Goal: Task Accomplishment & Management: Manage account settings

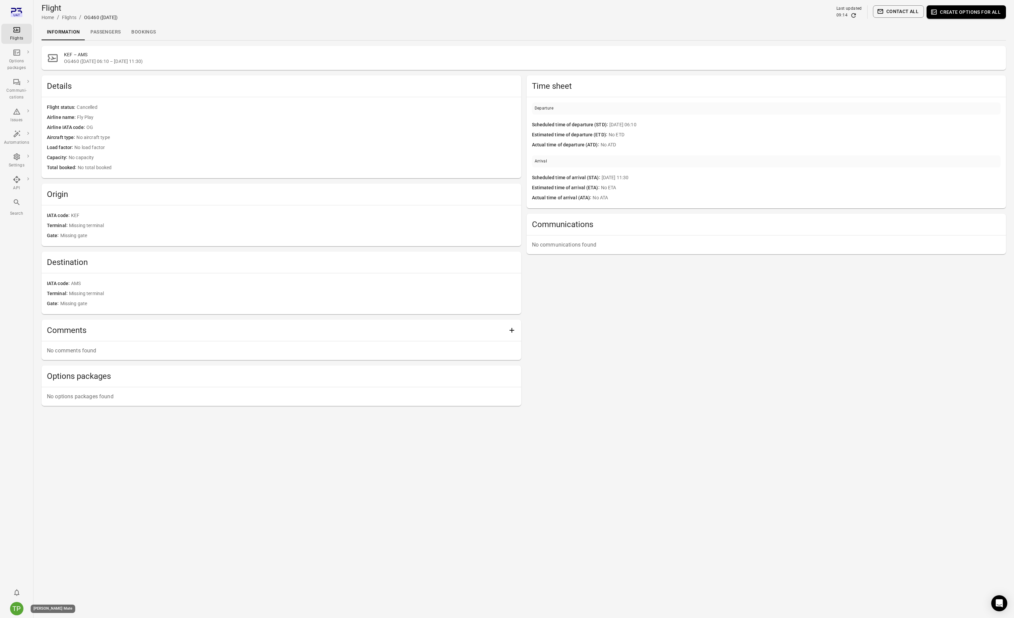
click at [18, 608] on div "TP" at bounding box center [16, 608] width 13 height 13
click at [47, 607] on button "Log out" at bounding box center [51, 607] width 50 height 12
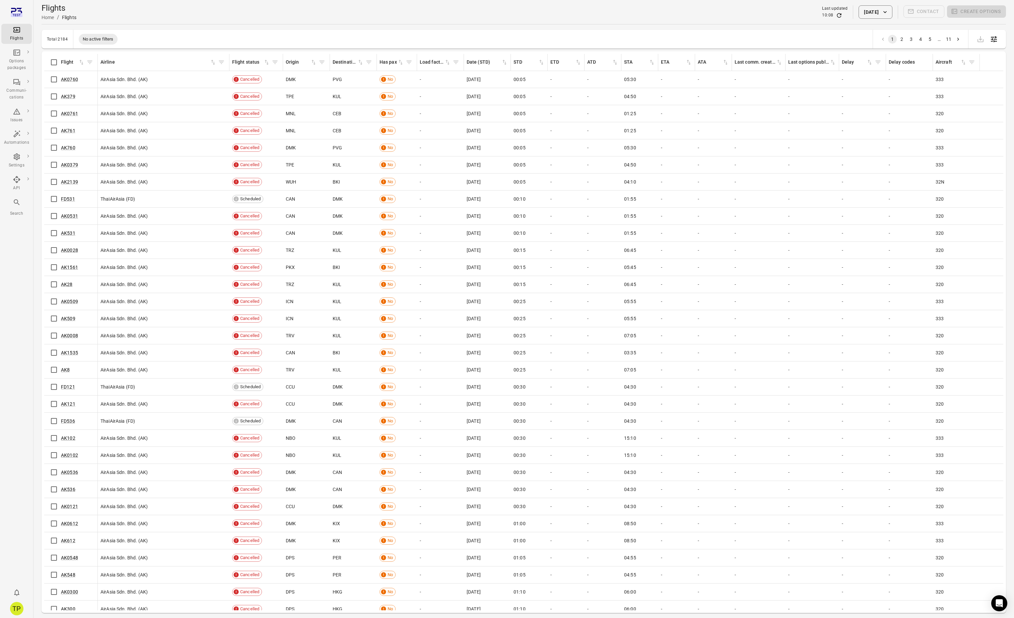
click at [864, 11] on button "7 Oct 2025" at bounding box center [876, 11] width 34 height 13
click at [903, 47] on icon "Previous month" at bounding box center [900, 48] width 8 height 8
click at [830, 127] on button "28" at bounding box center [830, 127] width 12 height 12
click at [922, 166] on button "Apply" at bounding box center [923, 165] width 23 height 14
click at [873, 13] on button "28 Sep 2025" at bounding box center [876, 11] width 34 height 13
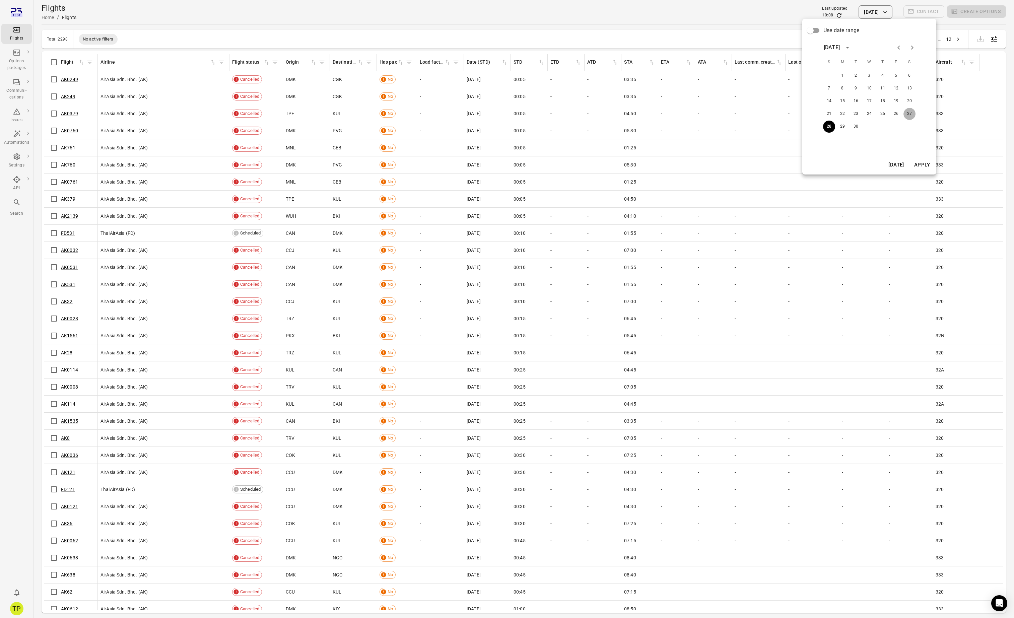
click at [908, 115] on button "27" at bounding box center [910, 114] width 12 height 12
click at [921, 164] on button "Apply" at bounding box center [922, 165] width 23 height 14
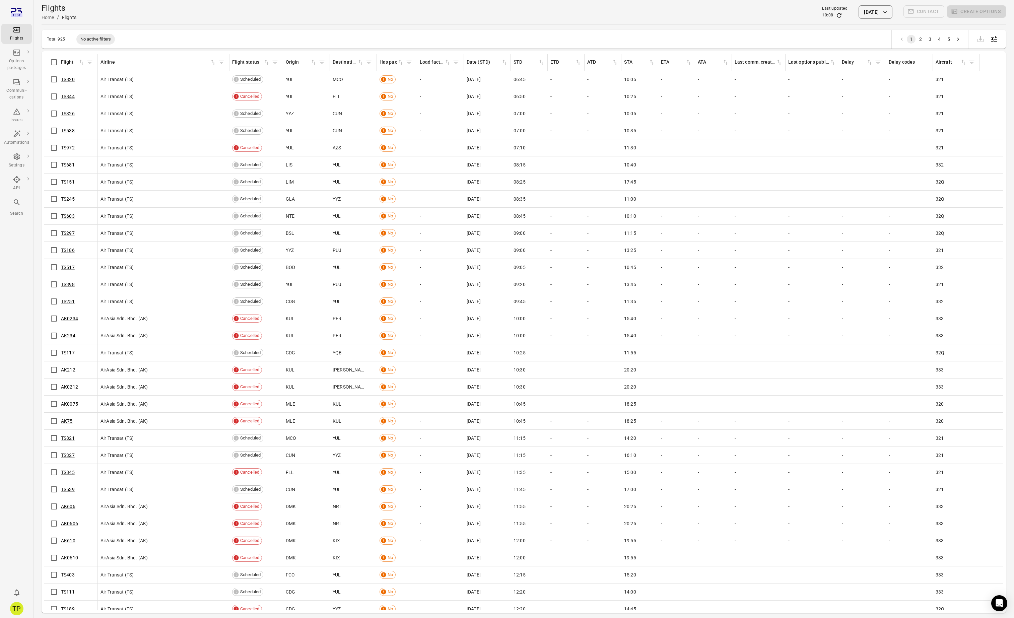
click at [874, 12] on button "27 Sep 2025" at bounding box center [876, 11] width 34 height 13
click at [898, 114] on button "26" at bounding box center [896, 114] width 12 height 12
click at [920, 164] on button "Apply" at bounding box center [922, 165] width 23 height 14
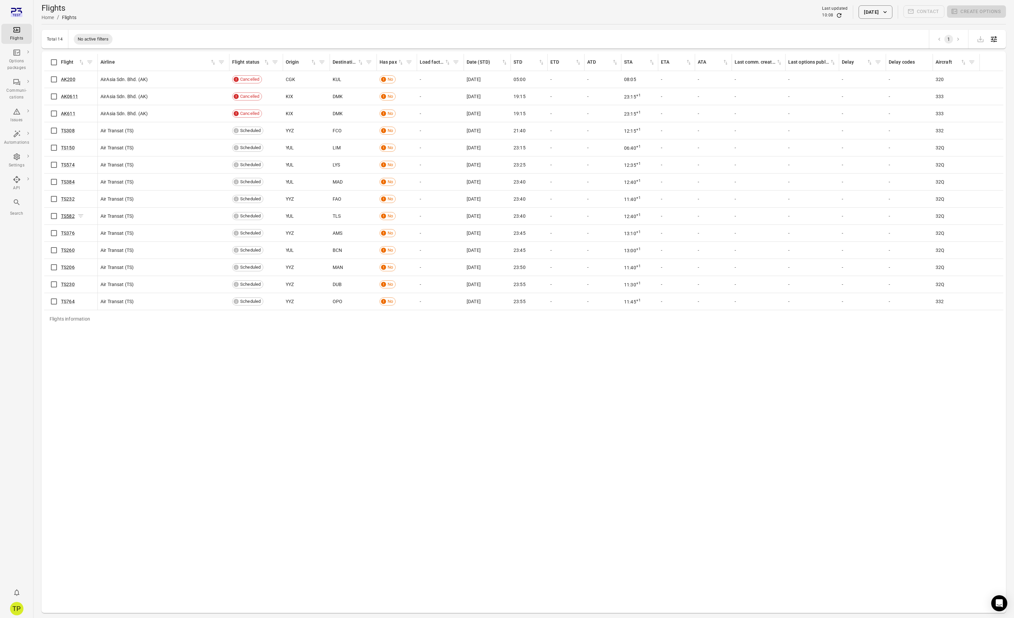
click at [67, 215] on link "TS582" at bounding box center [68, 215] width 14 height 5
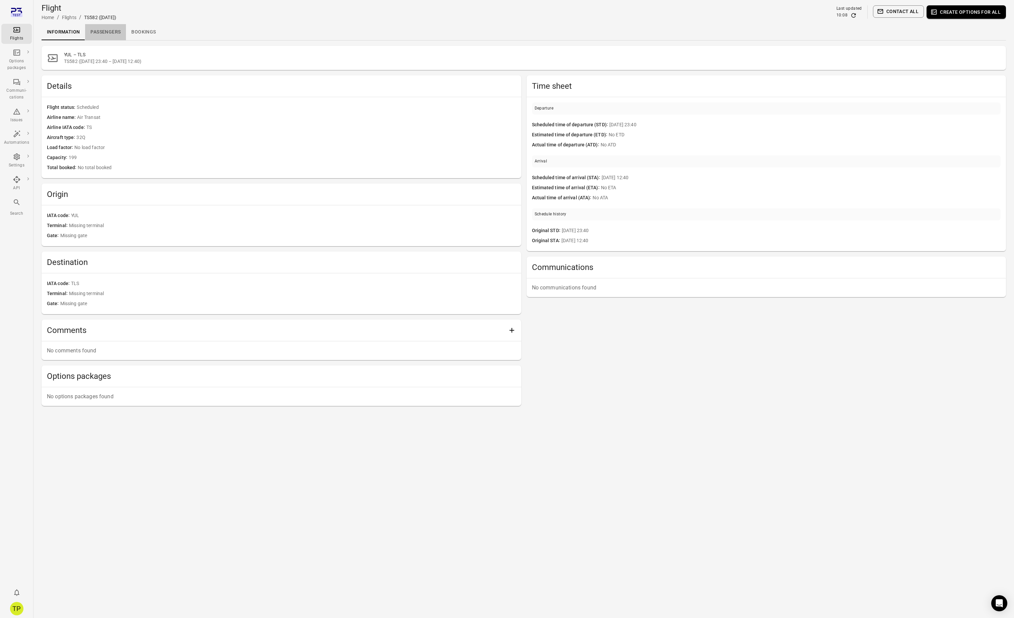
click at [108, 32] on link "Passengers" at bounding box center [105, 32] width 41 height 16
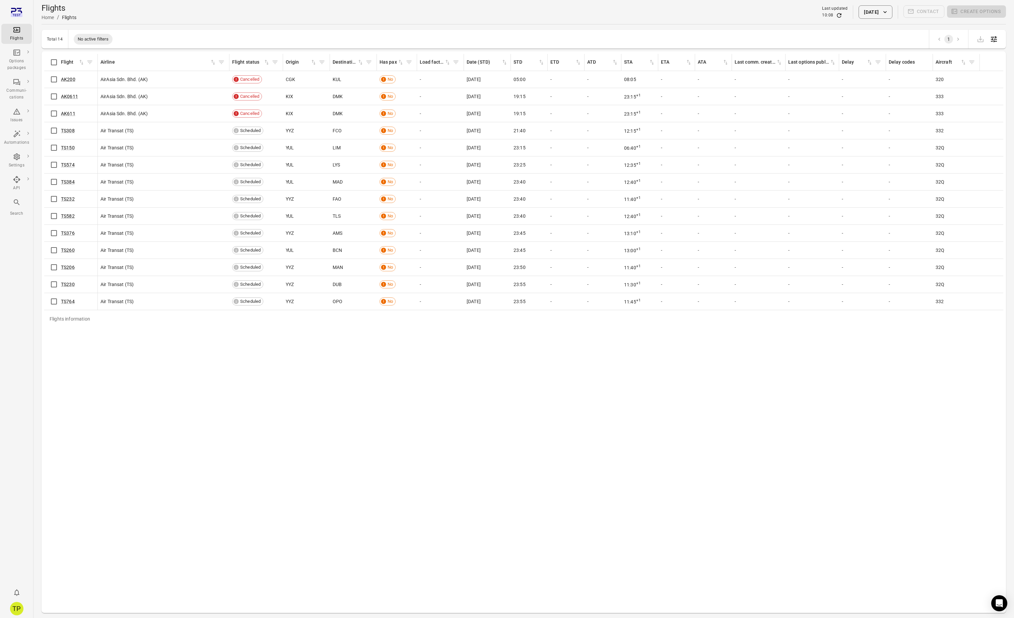
click at [876, 9] on button "26 Sep 2025" at bounding box center [876, 11] width 34 height 13
click at [883, 112] on button "25" at bounding box center [883, 114] width 12 height 12
click at [922, 163] on button "Apply" at bounding box center [922, 165] width 23 height 14
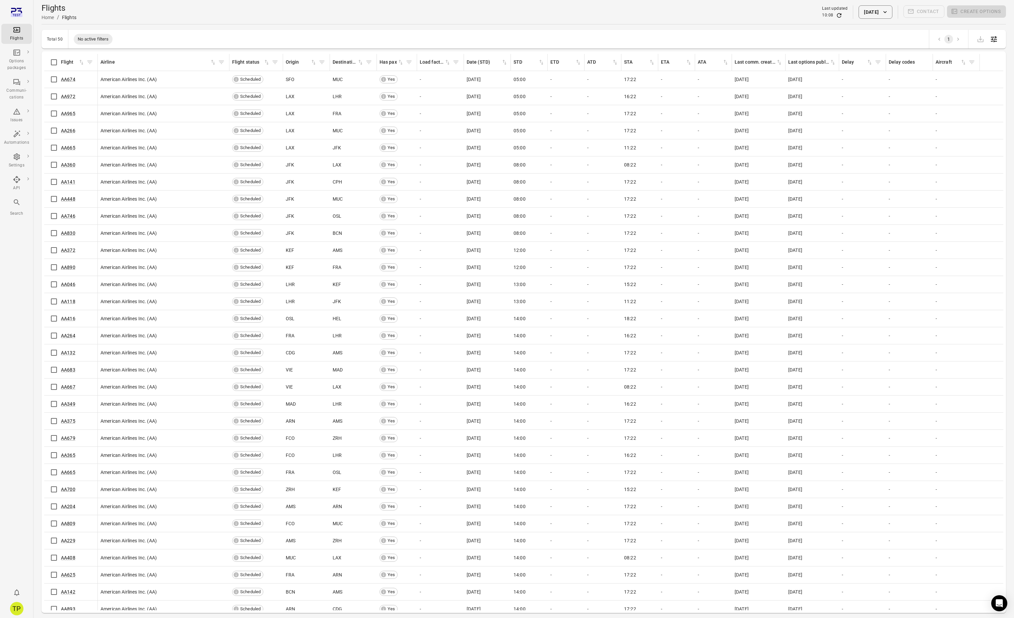
click at [861, 12] on button "25 Sep 2025" at bounding box center [876, 11] width 34 height 13
click at [869, 112] on button "24" at bounding box center [869, 114] width 12 height 12
click at [922, 162] on button "Apply" at bounding box center [922, 165] width 23 height 14
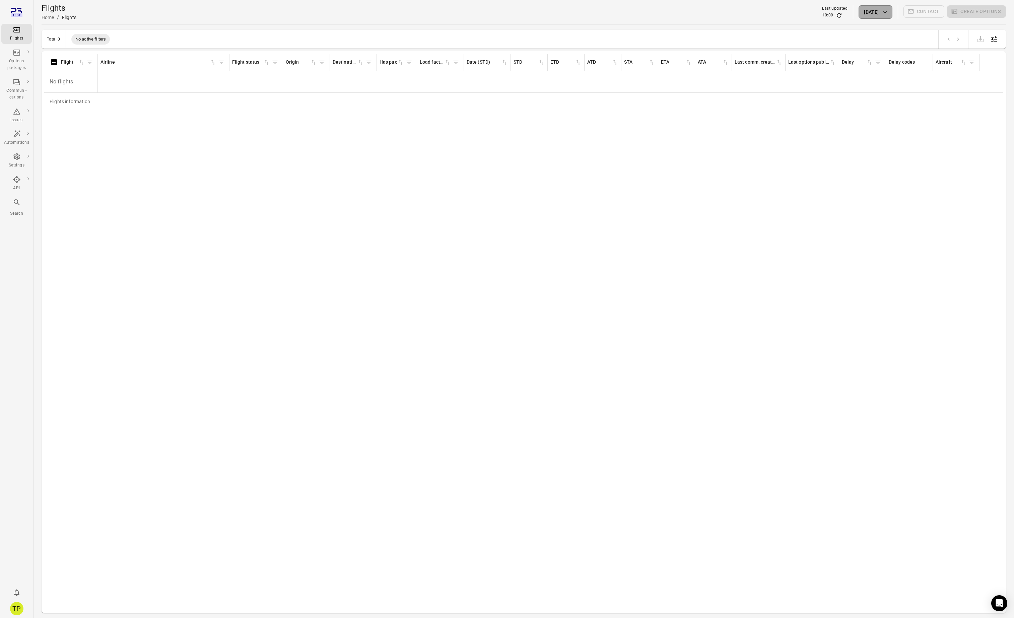
click at [878, 10] on button "24 Sep 2025" at bounding box center [876, 11] width 34 height 13
click at [858, 114] on button "23" at bounding box center [856, 114] width 12 height 12
click at [921, 164] on button "Apply" at bounding box center [922, 165] width 23 height 14
click at [863, 11] on button "23 Sep 2025" at bounding box center [876, 11] width 34 height 13
click at [843, 113] on button "22" at bounding box center [843, 114] width 12 height 12
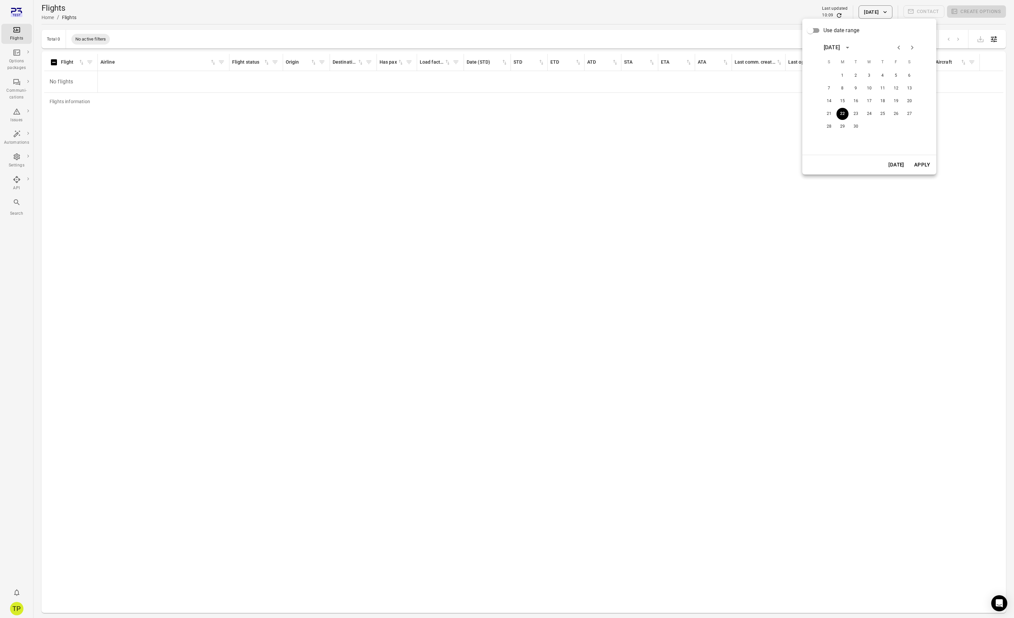
click at [925, 164] on button "Apply" at bounding box center [922, 165] width 23 height 14
click at [865, 12] on button "22 Sep 2025" at bounding box center [876, 11] width 34 height 13
click at [831, 114] on button "21" at bounding box center [829, 114] width 12 height 12
click at [918, 163] on button "Apply" at bounding box center [922, 165] width 23 height 14
click at [64, 79] on link "AK101" at bounding box center [68, 79] width 14 height 5
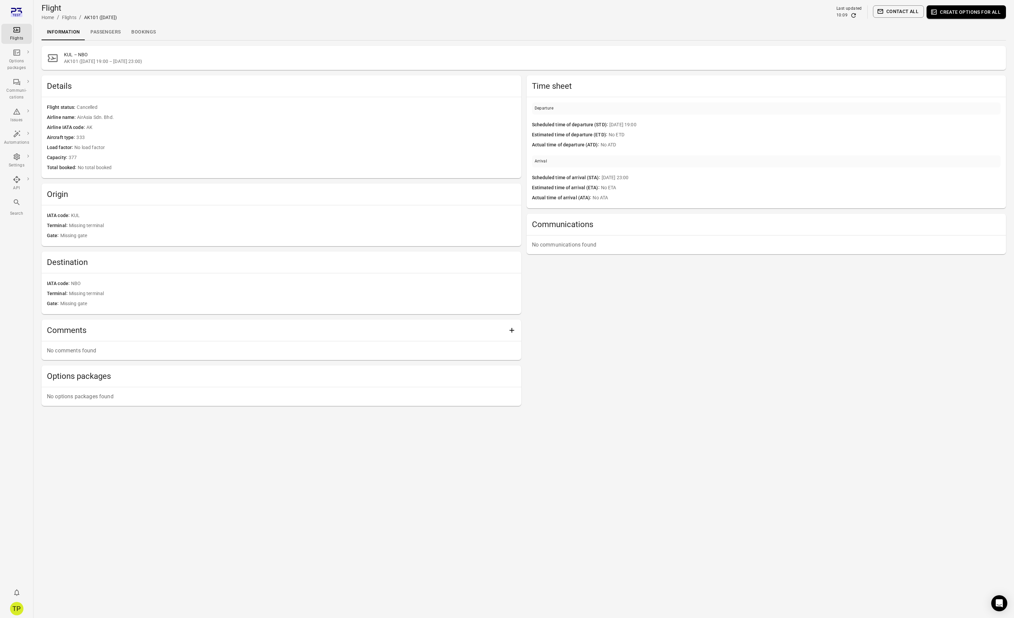
click at [101, 32] on link "Passengers" at bounding box center [105, 32] width 41 height 16
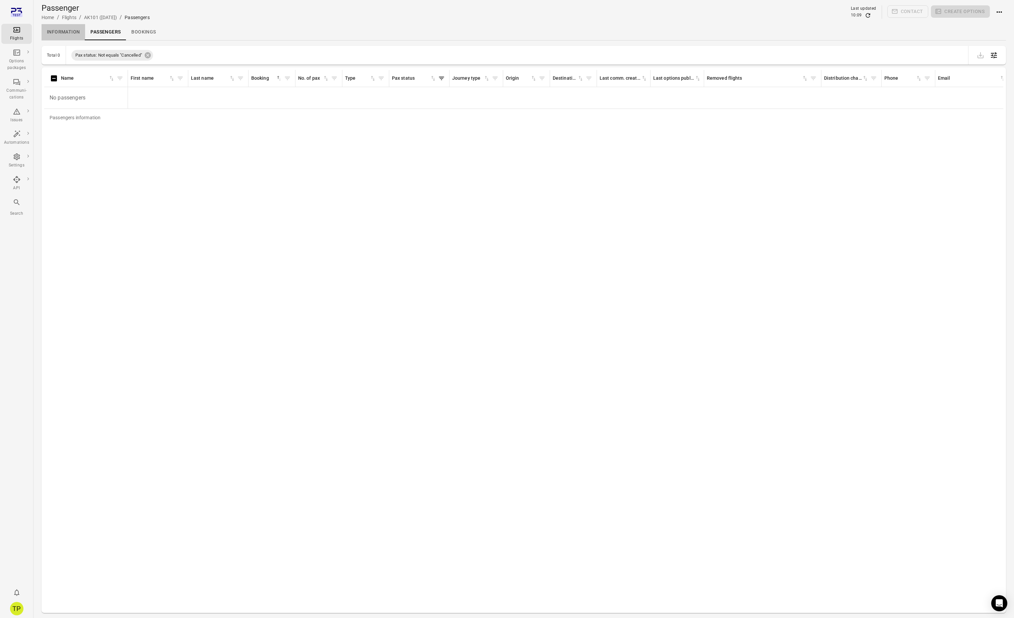
click at [61, 34] on link "Information" at bounding box center [64, 32] width 44 height 16
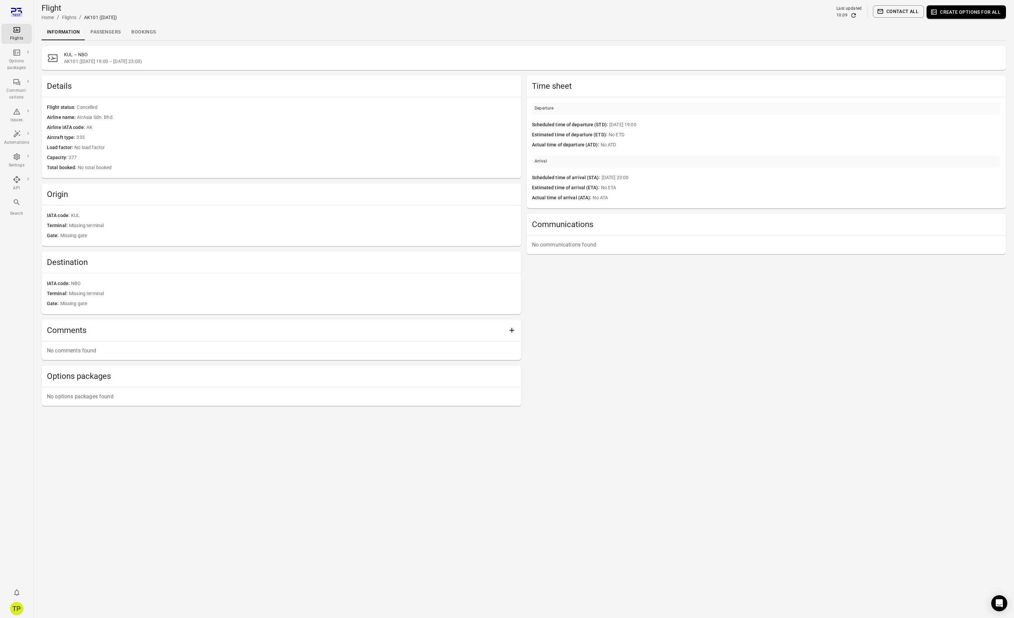
click at [622, 382] on div "Time sheet Departure Scheduled time of departure (STD) 21 Sep 19:00 Estimated t…" at bounding box center [767, 240] width 480 height 331
click at [43, 112] on link "General" at bounding box center [56, 112] width 50 height 12
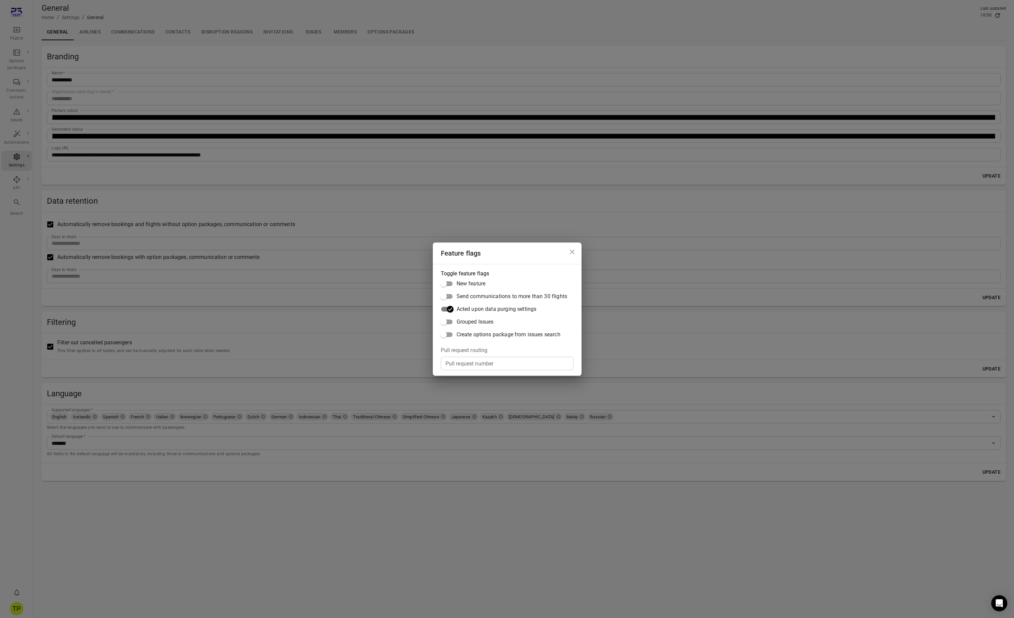
click at [572, 253] on icon "Close dialog" at bounding box center [572, 252] width 5 height 5
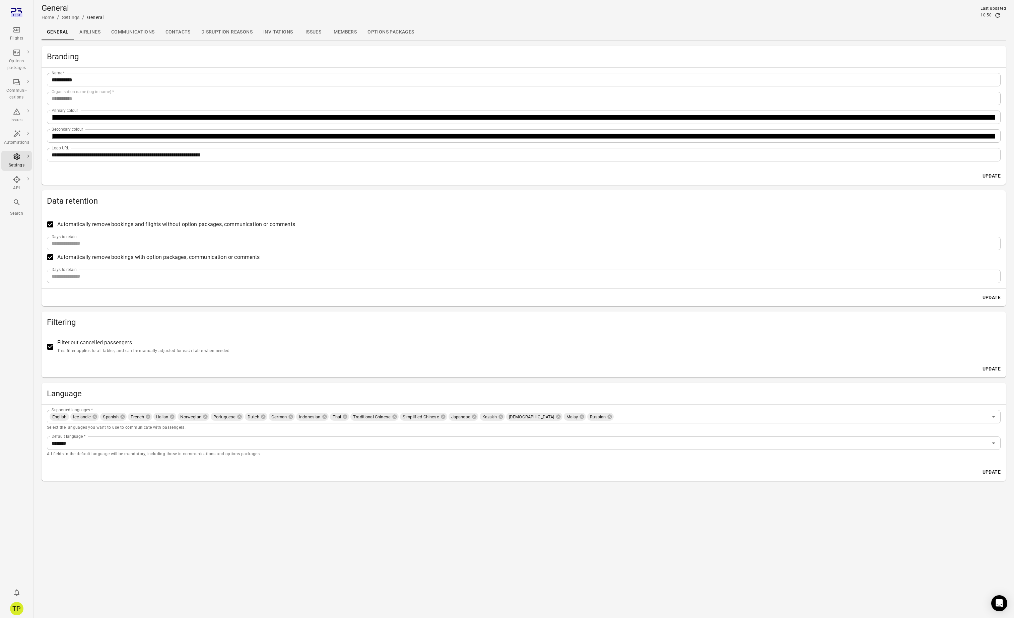
click at [99, 279] on input "**" at bounding box center [524, 276] width 954 height 13
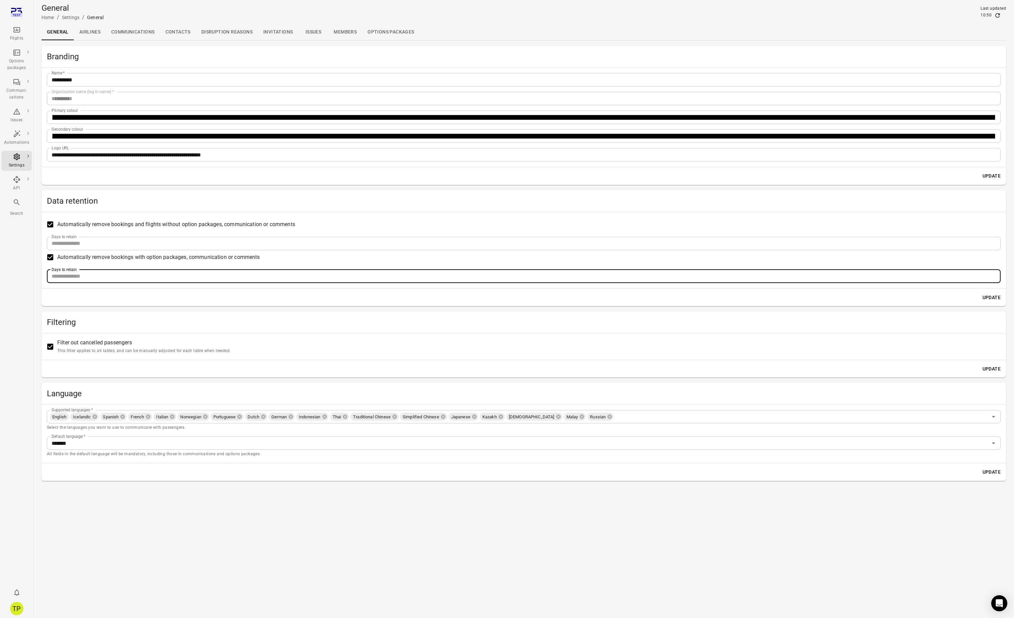
type input "*"
click at [994, 298] on button "Update" at bounding box center [991, 297] width 23 height 12
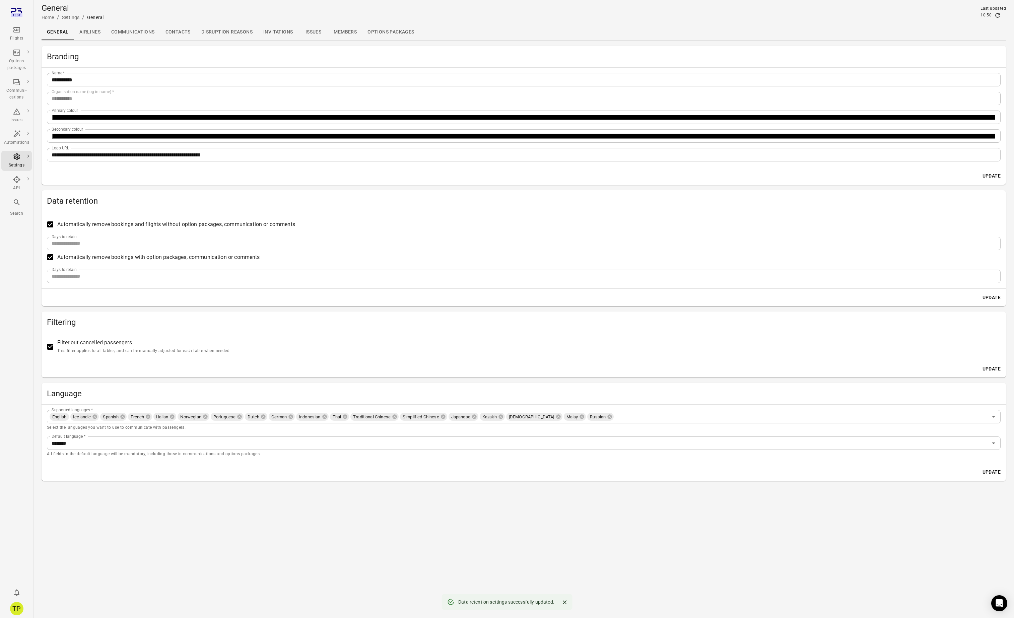
click at [66, 274] on input "*" at bounding box center [524, 276] width 954 height 13
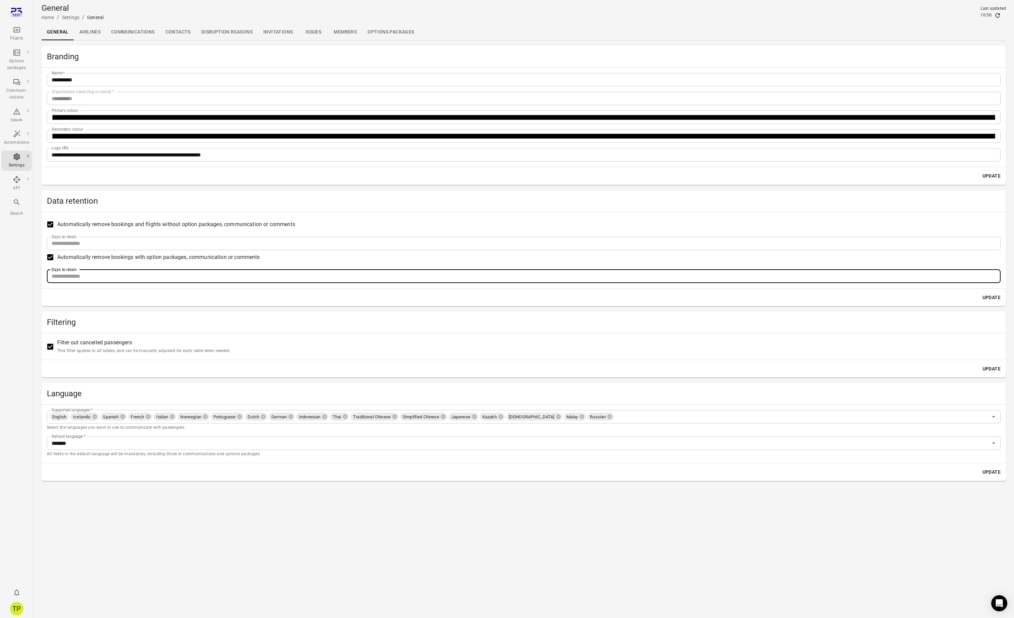
type input "**"
click at [995, 297] on button "Update" at bounding box center [991, 297] width 23 height 12
